Goal: Find specific page/section: Find specific page/section

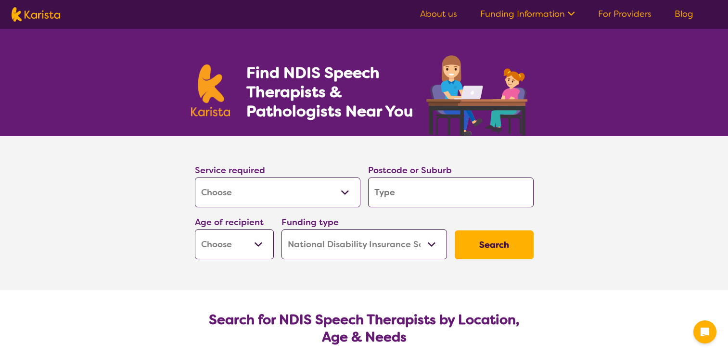
select select "[MEDICAL_DATA]"
select select "NDIS"
select select "[MEDICAL_DATA]"
select select "NDIS"
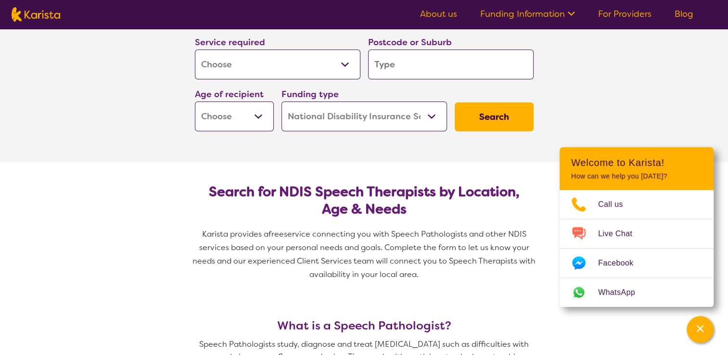
scroll to position [192, 0]
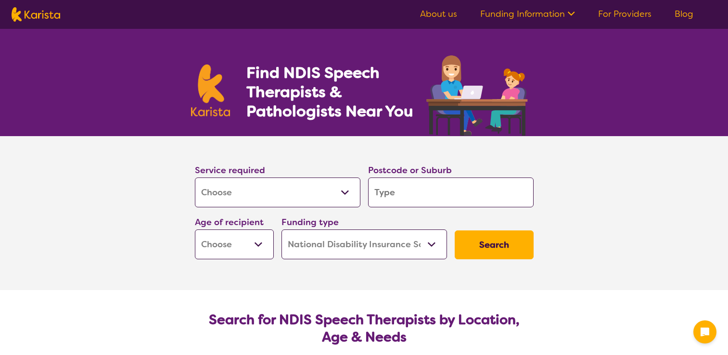
select select "[MEDICAL_DATA]"
select select "NDIS"
select select "[MEDICAL_DATA]"
select select "NDIS"
